Goal: Information Seeking & Learning: Understand process/instructions

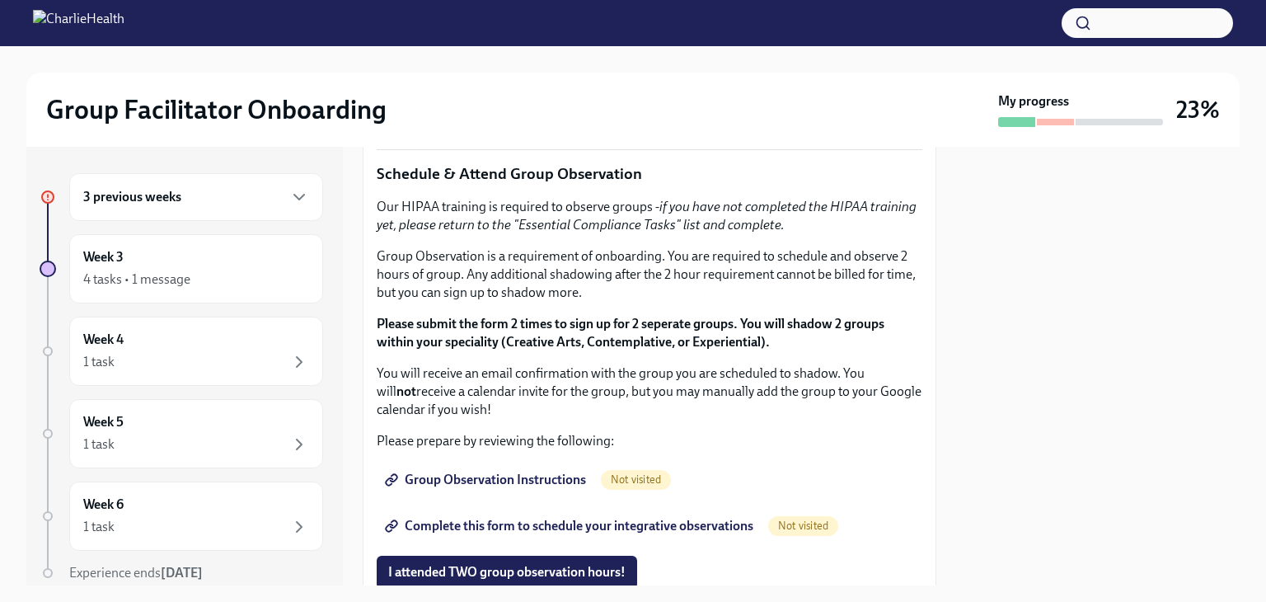
scroll to position [824, 0]
drag, startPoint x: 527, startPoint y: 400, endPoint x: 410, endPoint y: 400, distance: 117.0
click at [410, 26] on li "Skills For Facilitators" at bounding box center [666, 17] width 513 height 18
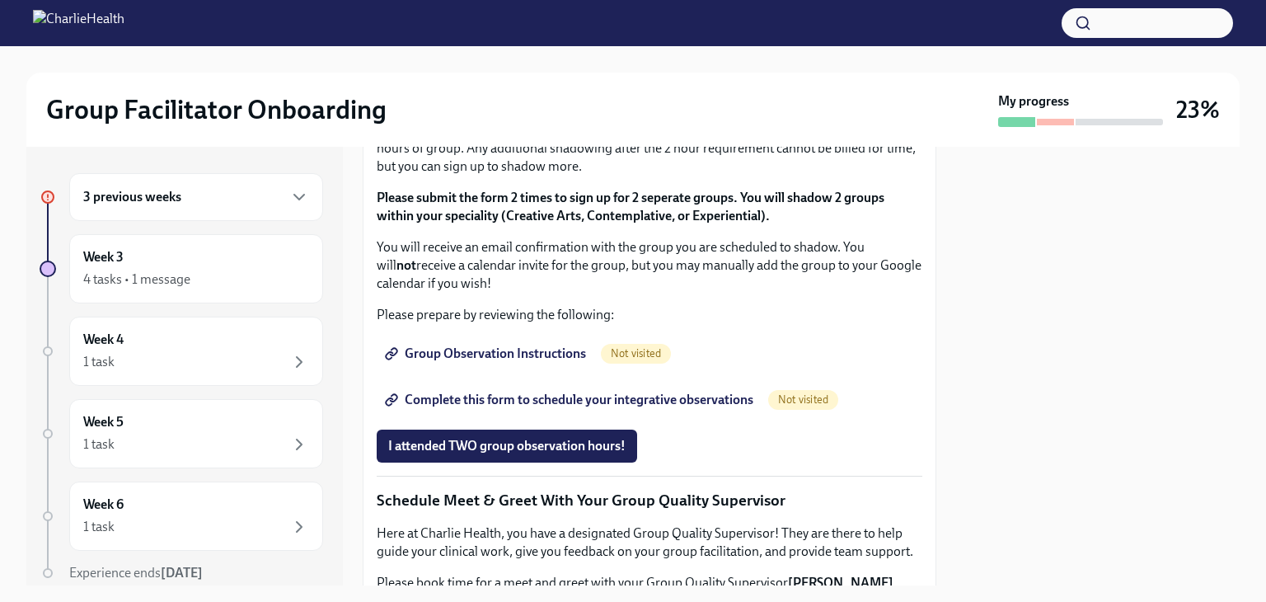
scroll to position [989, 0]
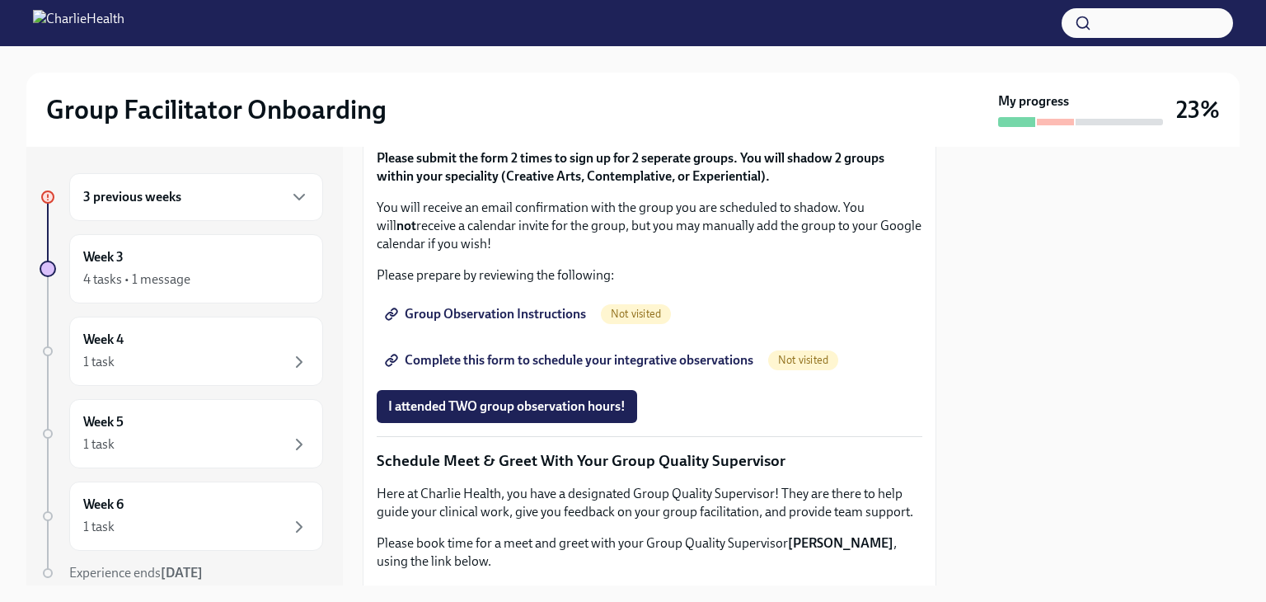
drag, startPoint x: 491, startPoint y: 335, endPoint x: 541, endPoint y: 367, distance: 59.0
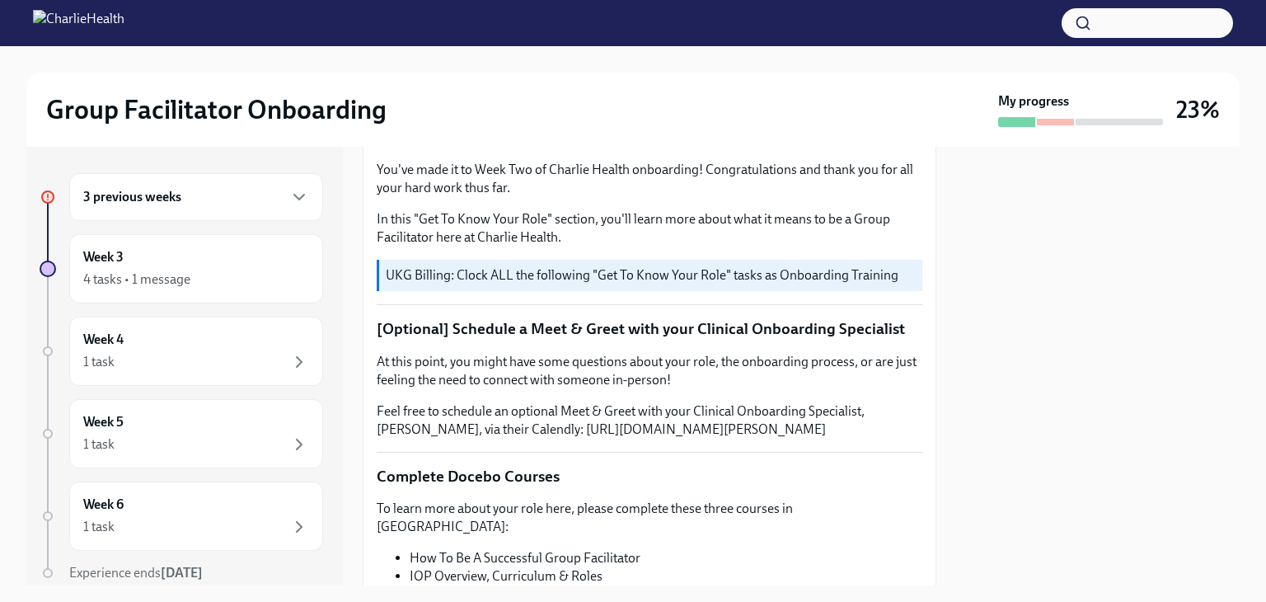
scroll to position [577, 0]
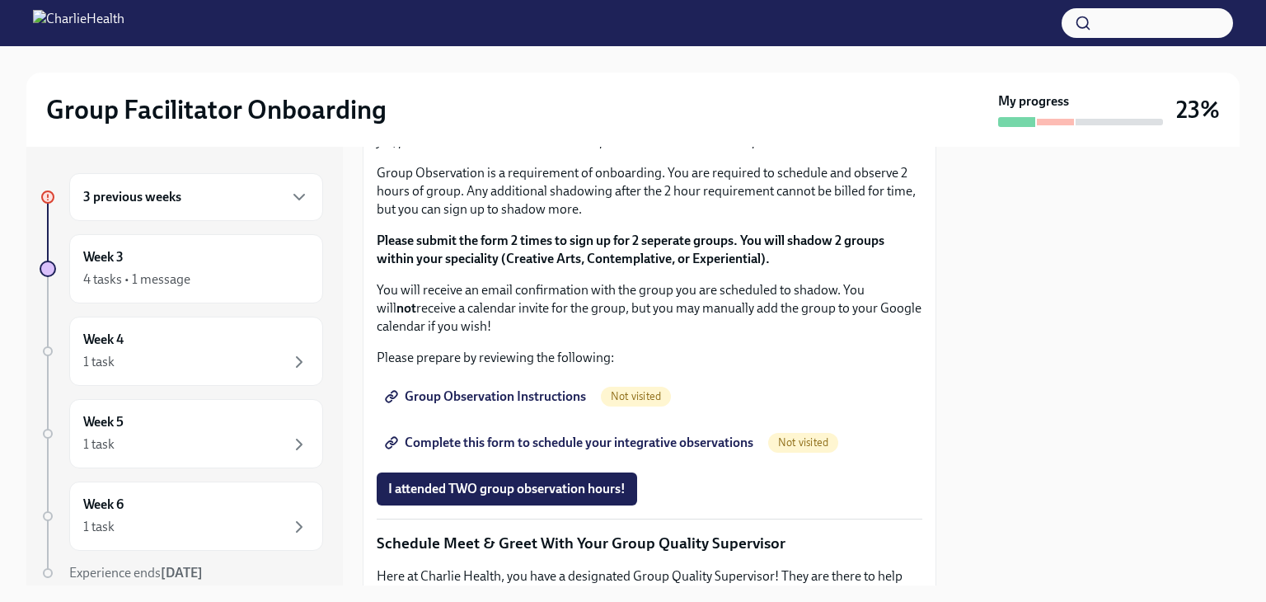
scroll to position [1071, 0]
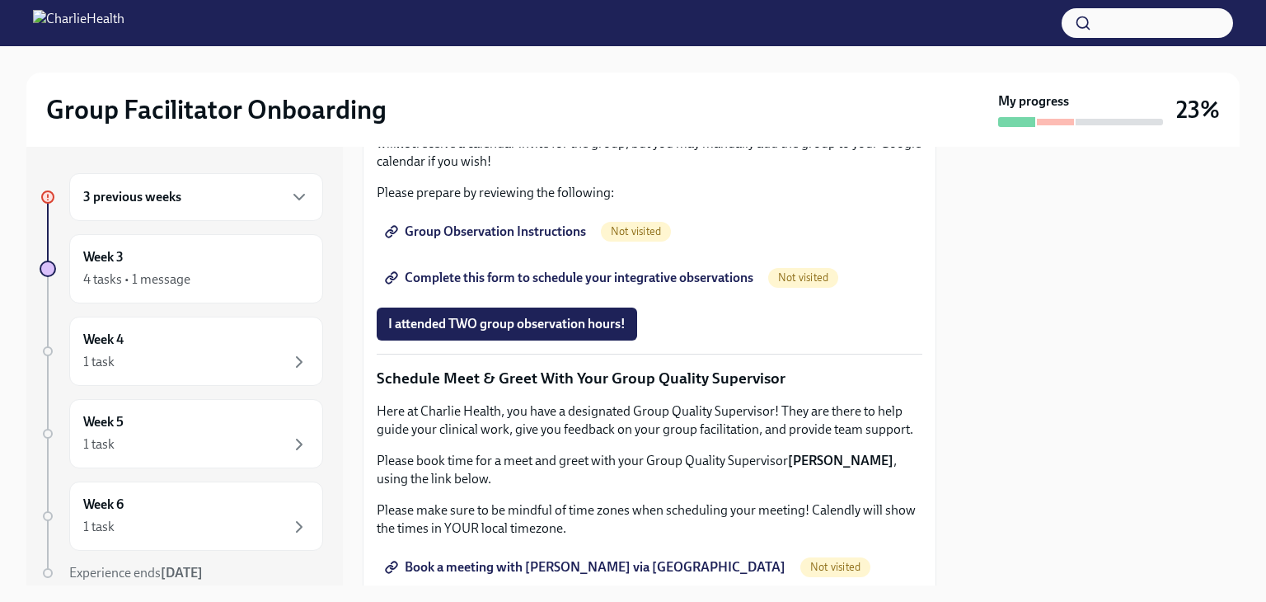
drag, startPoint x: 717, startPoint y: 358, endPoint x: 564, endPoint y: 363, distance: 153.3
copy em "Essential Compliance Tasks"
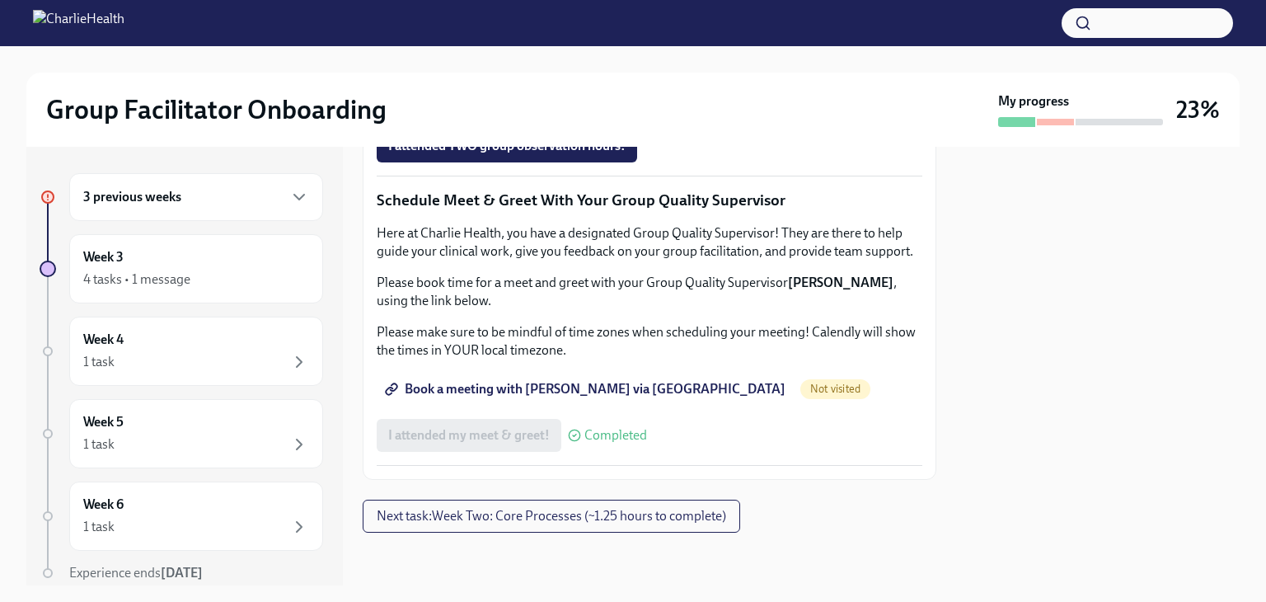
scroll to position [1483, 0]
click at [546, 62] on span "Group Observation Instructions" at bounding box center [487, 53] width 198 height 16
click at [512, 62] on span "Group Observation Instructions" at bounding box center [487, 53] width 198 height 16
click at [633, 108] on span "Complete this form to schedule your integrative observations" at bounding box center [570, 99] width 365 height 16
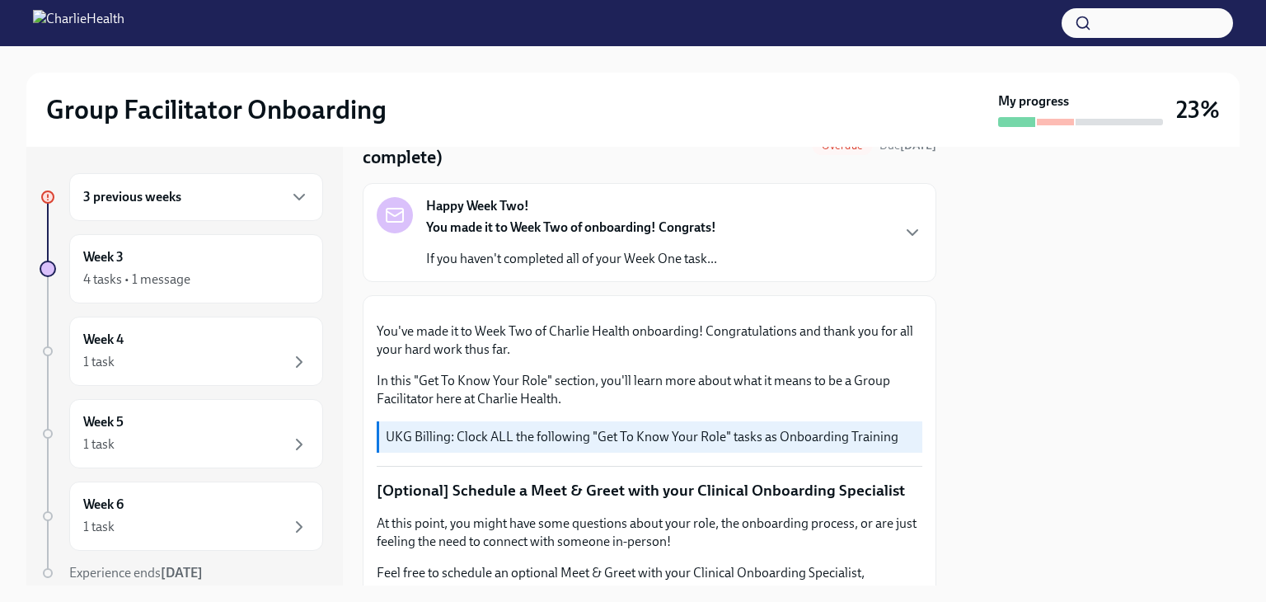
scroll to position [0, 0]
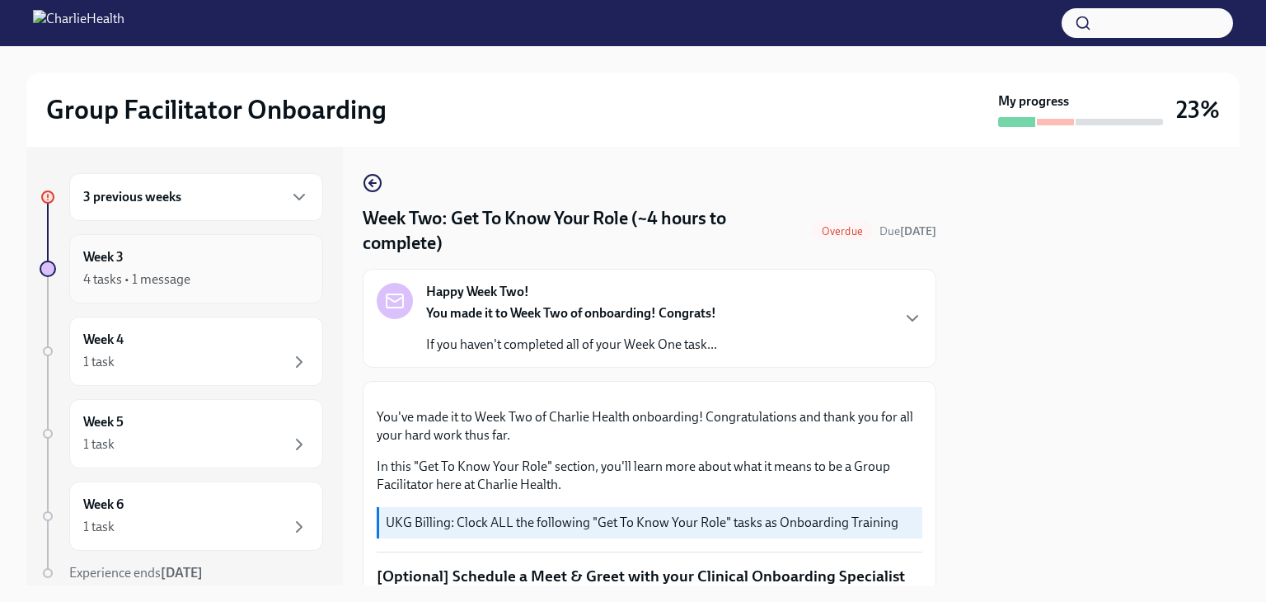
click at [149, 269] on div "4 tasks • 1 message" at bounding box center [196, 279] width 226 height 20
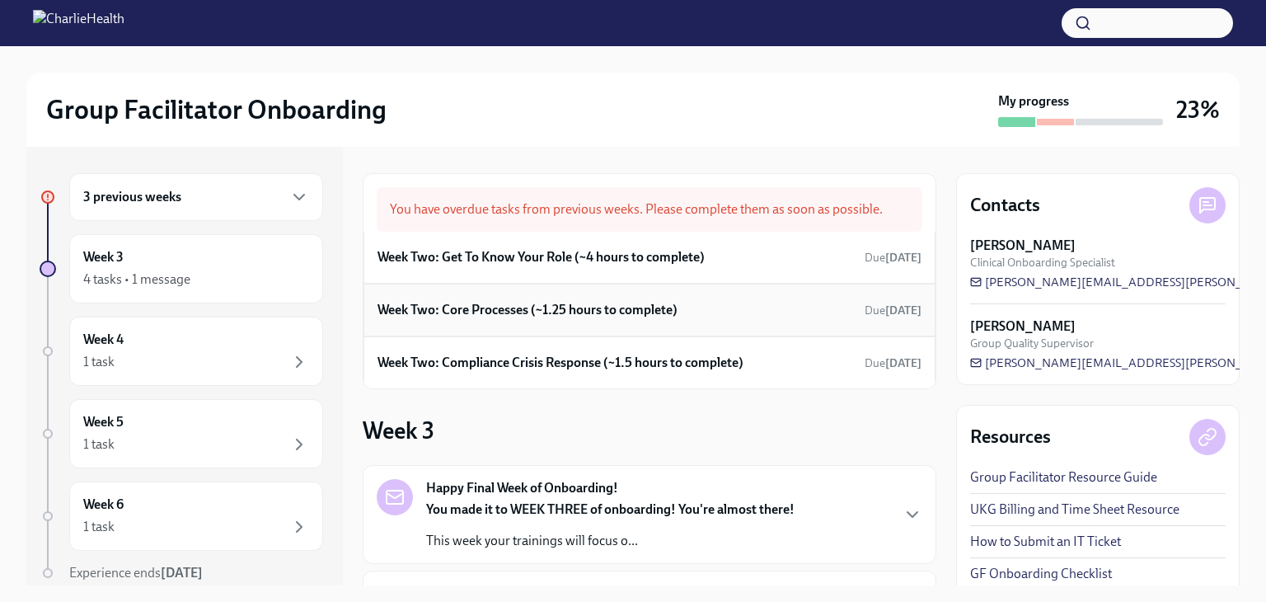
click at [571, 307] on h6 "Week Two: Core Processes (~1.25 hours to complete)" at bounding box center [527, 310] width 300 height 18
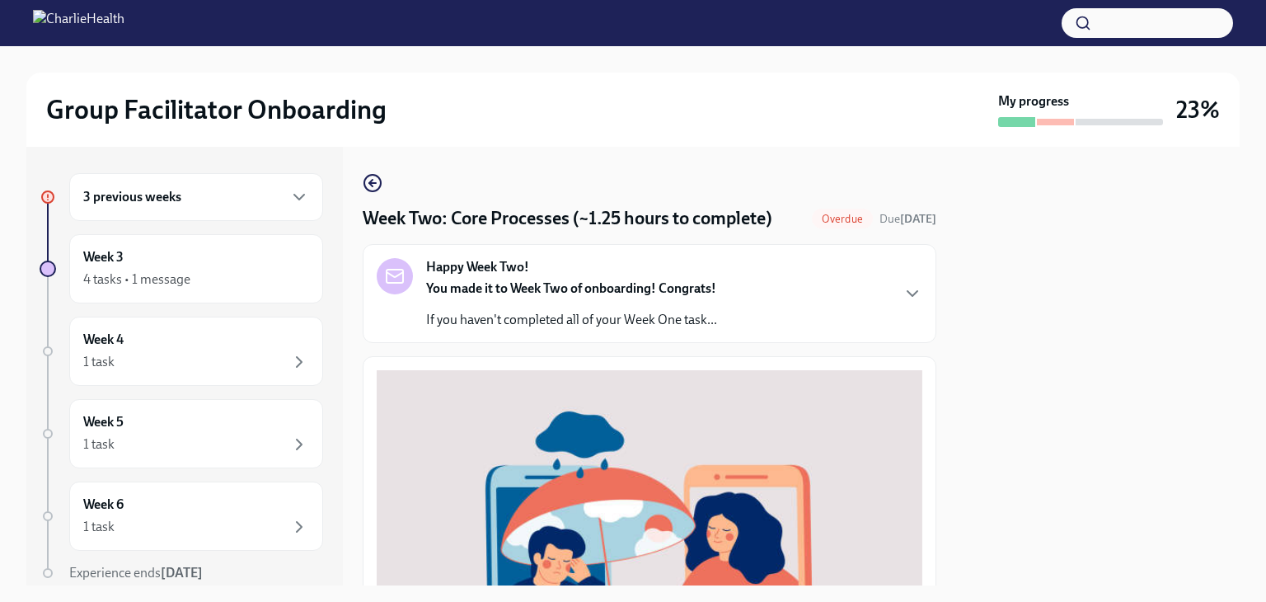
click at [171, 205] on h6 "3 previous weeks" at bounding box center [132, 197] width 98 height 18
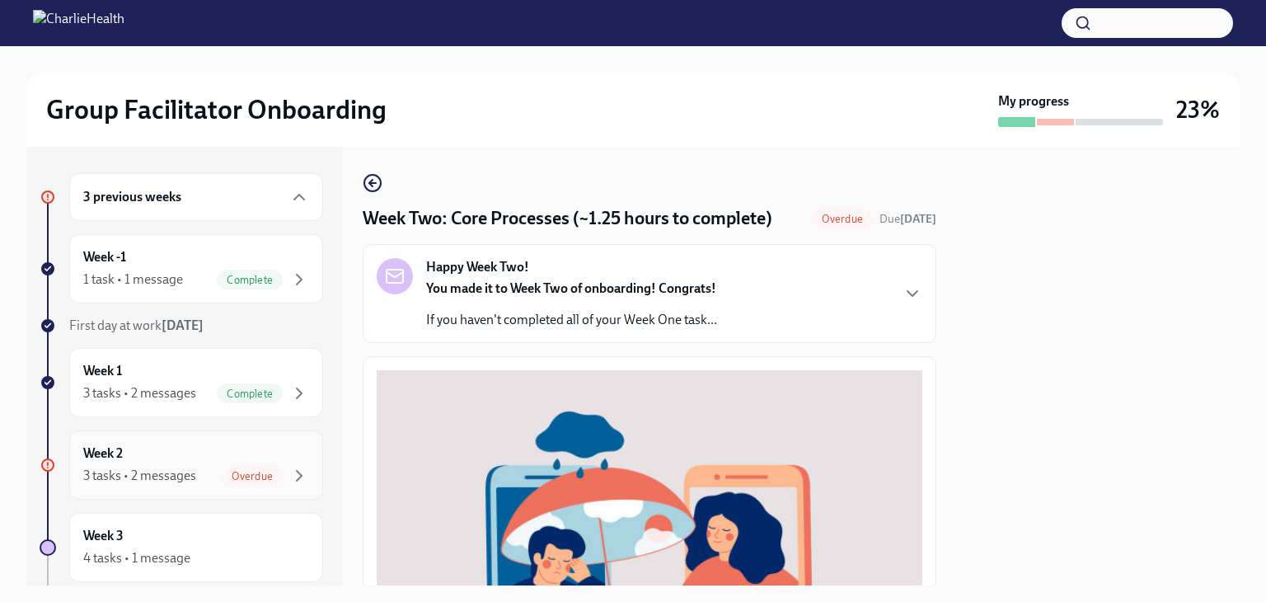
click at [157, 457] on div "Week 2 3 tasks • 2 messages Overdue" at bounding box center [196, 464] width 226 height 41
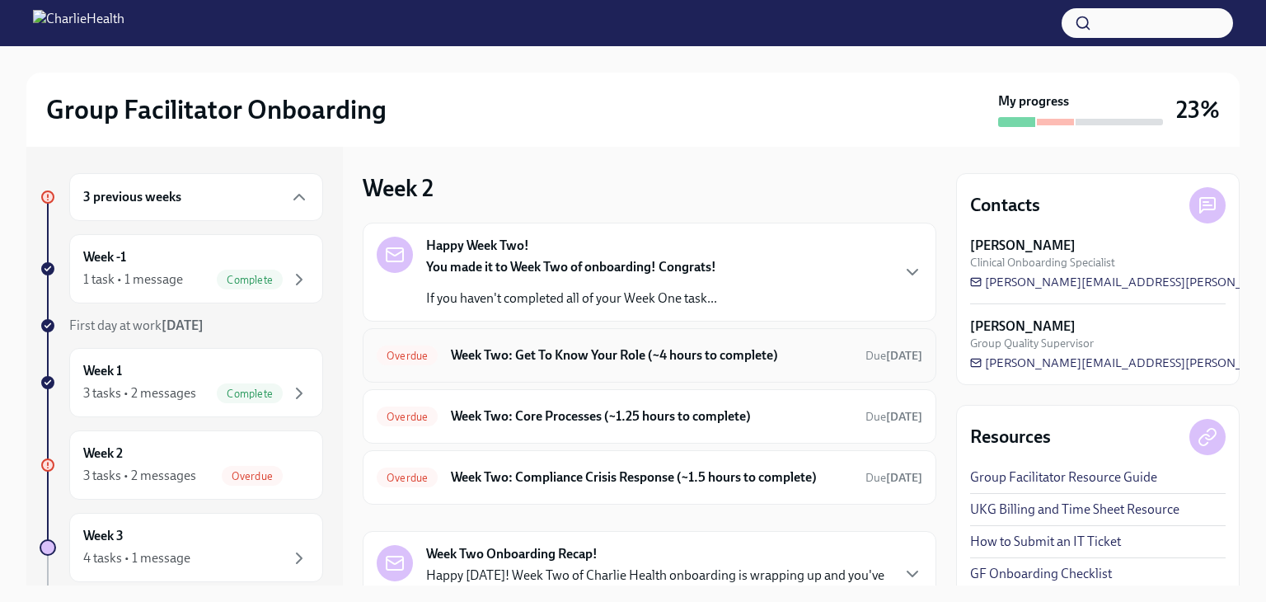
click at [602, 354] on h6 "Week Two: Get To Know Your Role (~4 hours to complete)" at bounding box center [651, 355] width 401 height 18
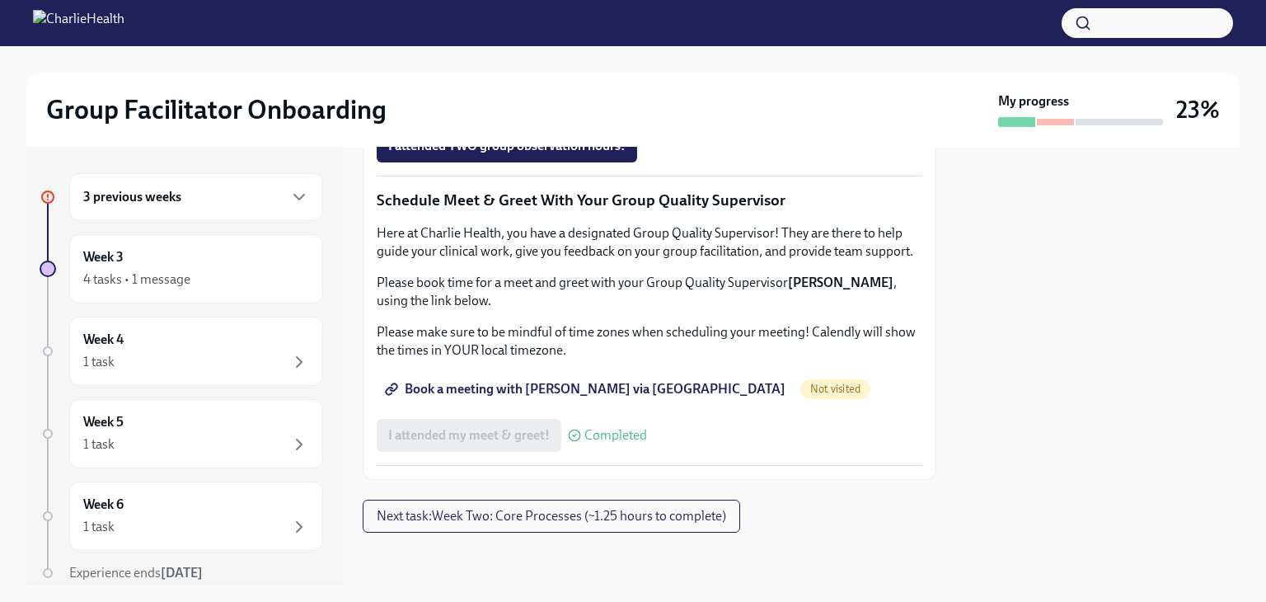
scroll to position [1648, 0]
click at [549, 515] on span "Next task : Week Two: Core Processes (~1.25 hours to complete)" at bounding box center [551, 516] width 349 height 16
